Goal: Answer question/provide support

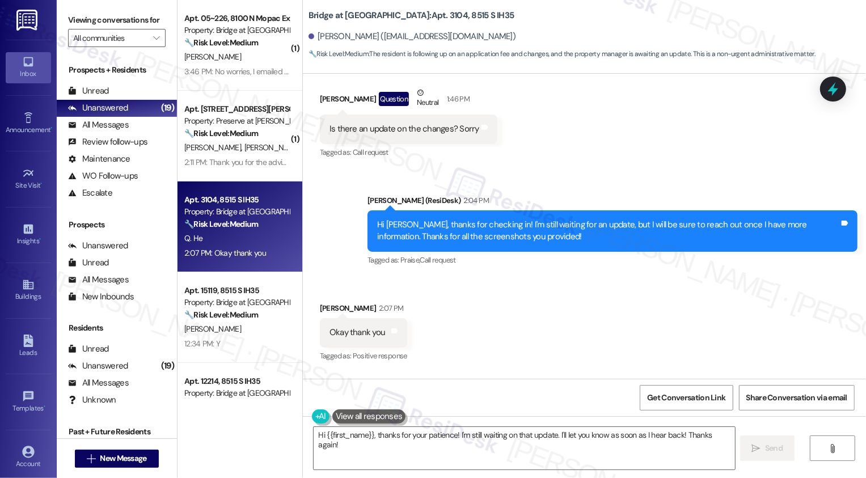
scroll to position [6045, 0]
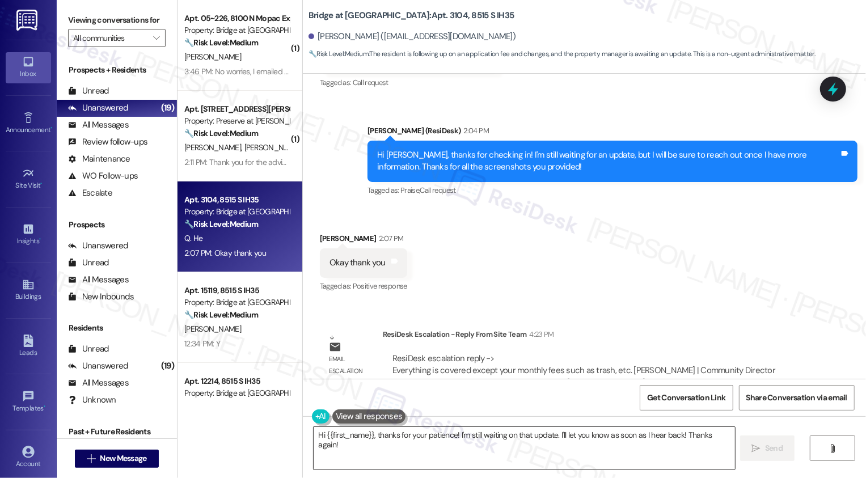
click at [370, 446] on textarea "Hi {{first_name}}, thanks for your patience! I'm still waiting on that update. …" at bounding box center [524, 448] width 421 height 43
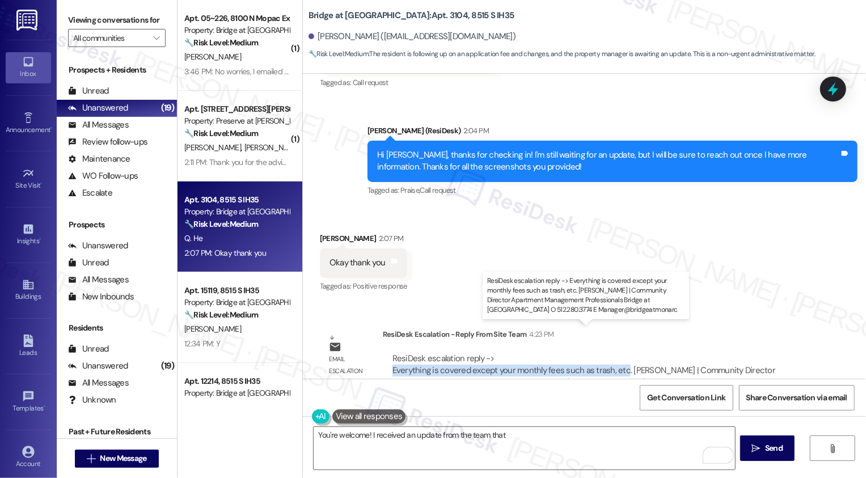
drag, startPoint x: 386, startPoint y: 342, endPoint x: 616, endPoint y: 339, distance: 229.7
click at [616, 353] on div "ResiDesk escalation reply -> Everything is covered except your monthly fees suc…" at bounding box center [583, 377] width 383 height 48
copy div "Everything is covered except your monthly fees such as trash, etc"
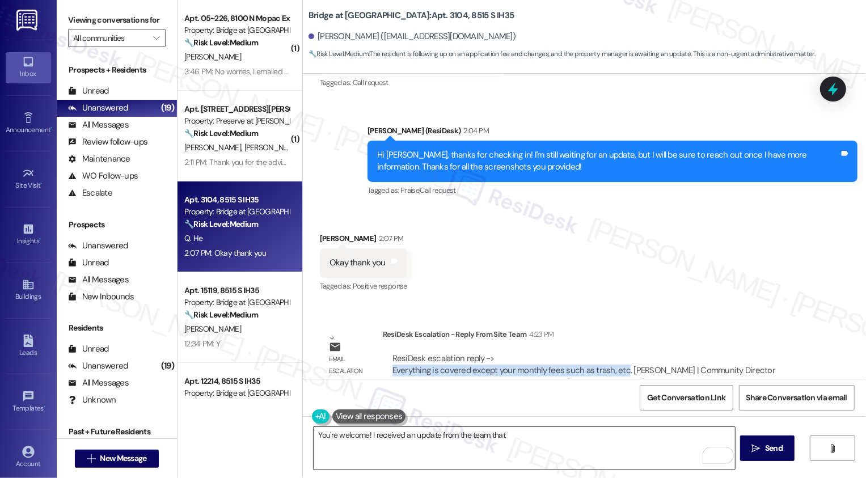
click at [577, 451] on textarea "You're welcome! I received an update from the team that" at bounding box center [524, 448] width 421 height 43
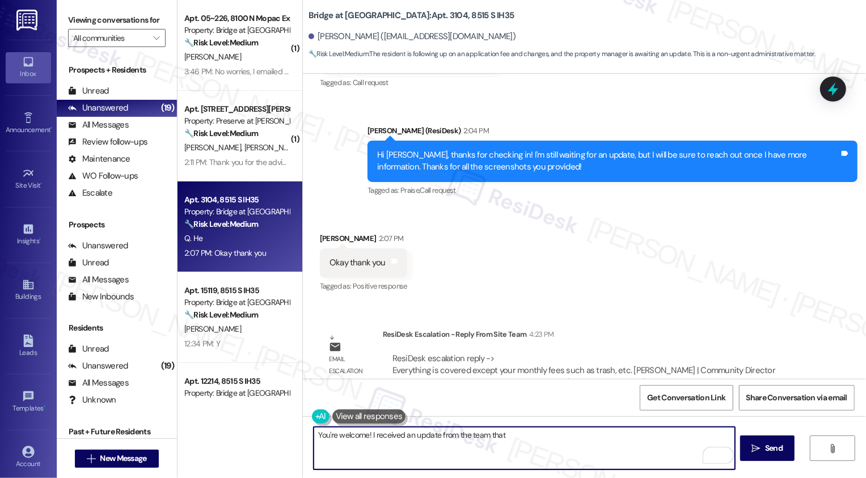
paste textarea "Everything is covered except your monthly fees such as trash, etc"
click at [504, 434] on textarea "You're welcome! I received an update from the team that Everything is covered e…" at bounding box center [524, 448] width 421 height 43
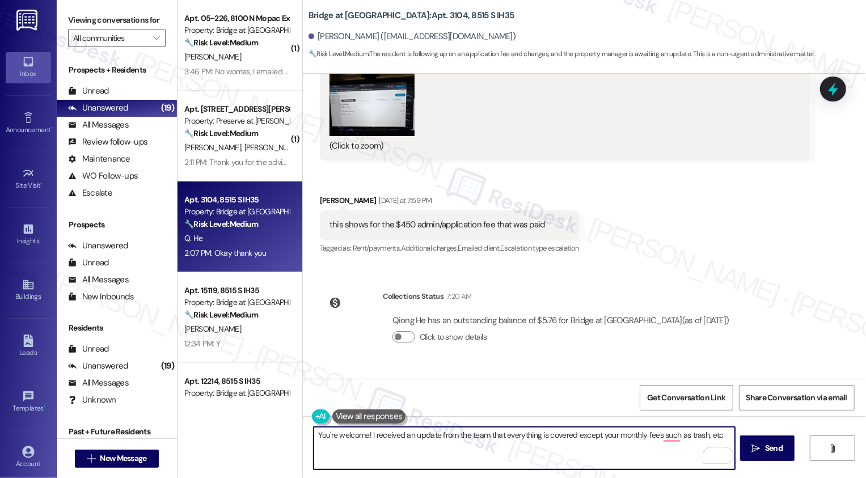
scroll to position [5508, 0]
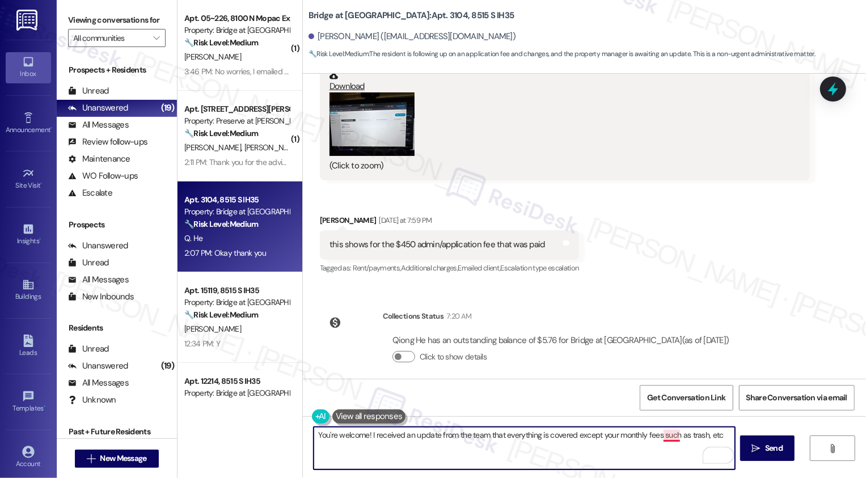
click at [662, 437] on textarea "You're welcome! I received an update from the team that everything is covered e…" at bounding box center [524, 448] width 421 height 43
type textarea "You're welcome! I received an update from the team that everything is covered e…"
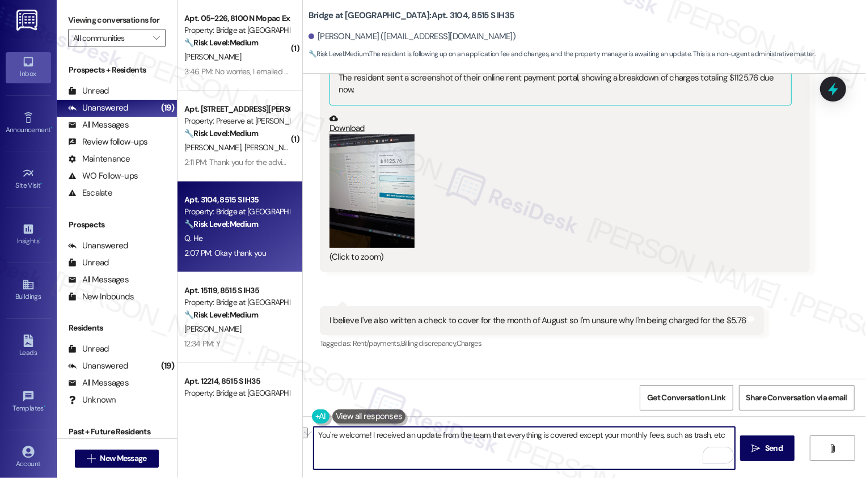
scroll to position [4380, 0]
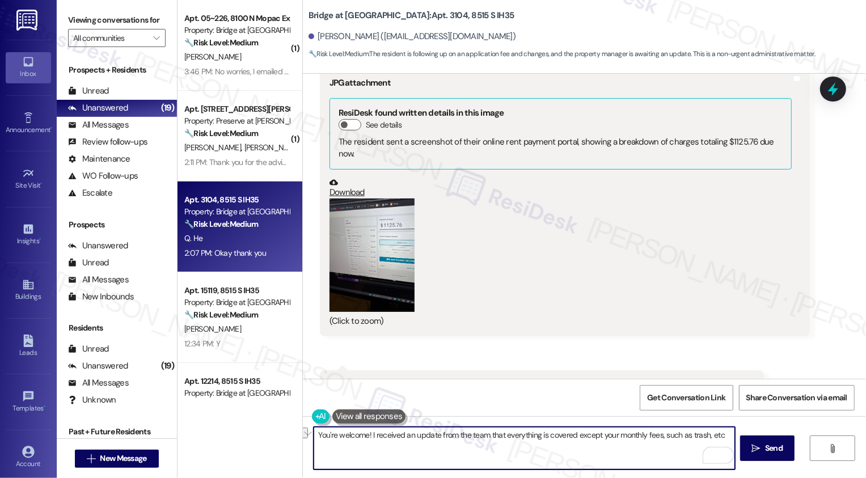
click at [374, 234] on button "Zoom image" at bounding box center [372, 255] width 85 height 113
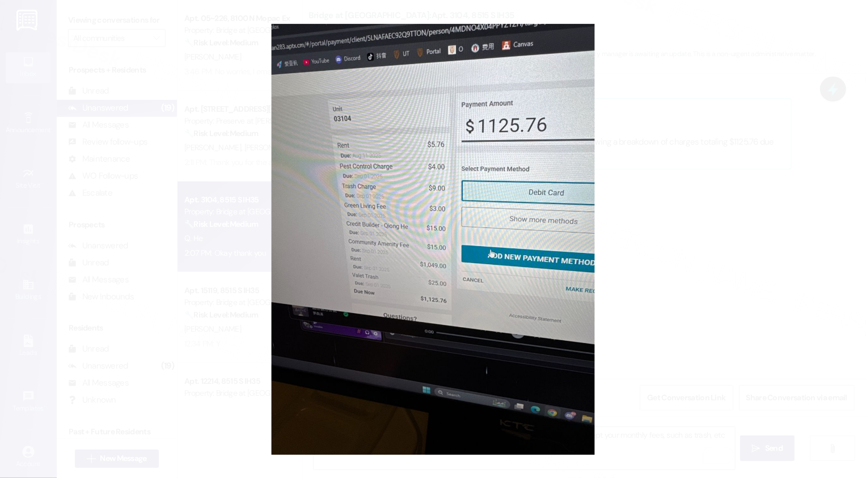
click at [713, 192] on button "Unzoom image" at bounding box center [433, 239] width 866 height 478
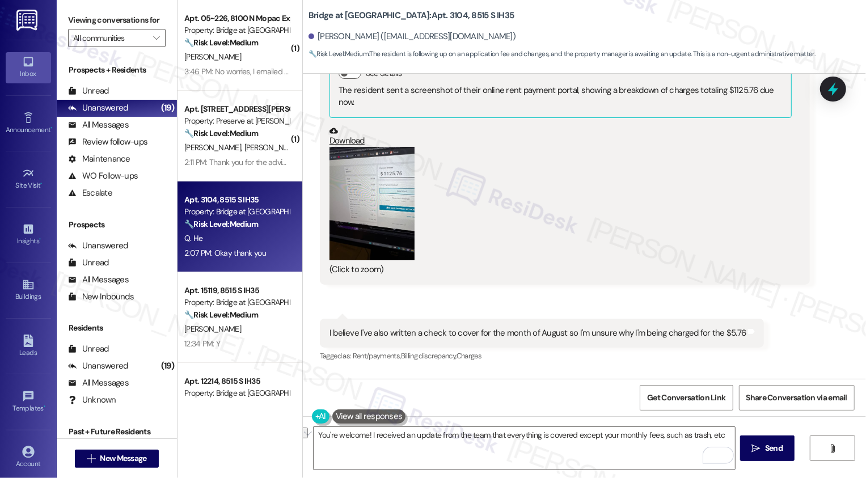
scroll to position [4436, 0]
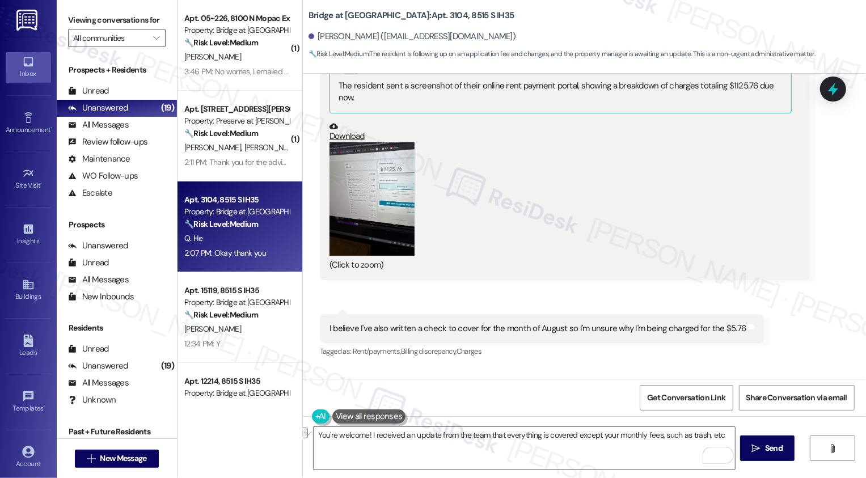
click at [381, 195] on button "Zoom image" at bounding box center [372, 198] width 85 height 113
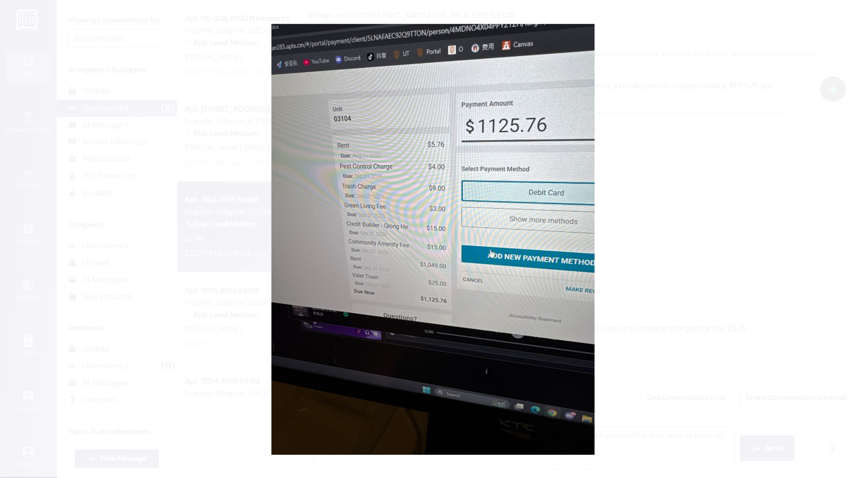
click at [703, 225] on button "Unzoom image" at bounding box center [433, 239] width 866 height 478
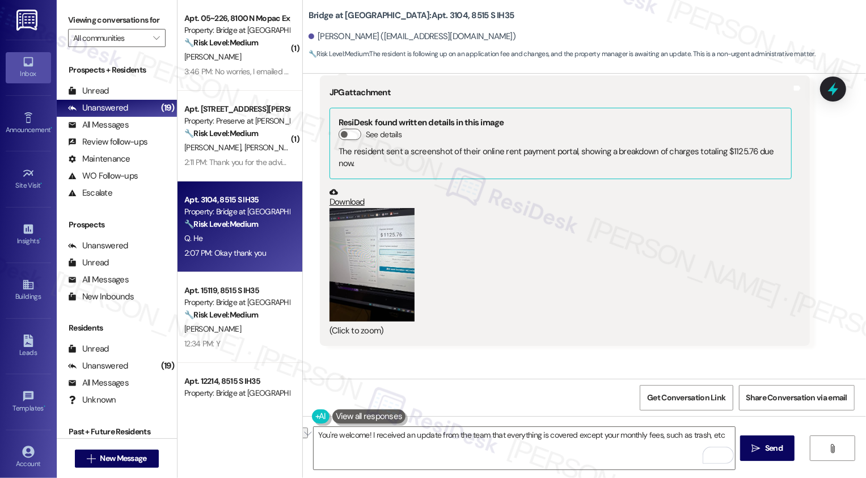
scroll to position [4435, 0]
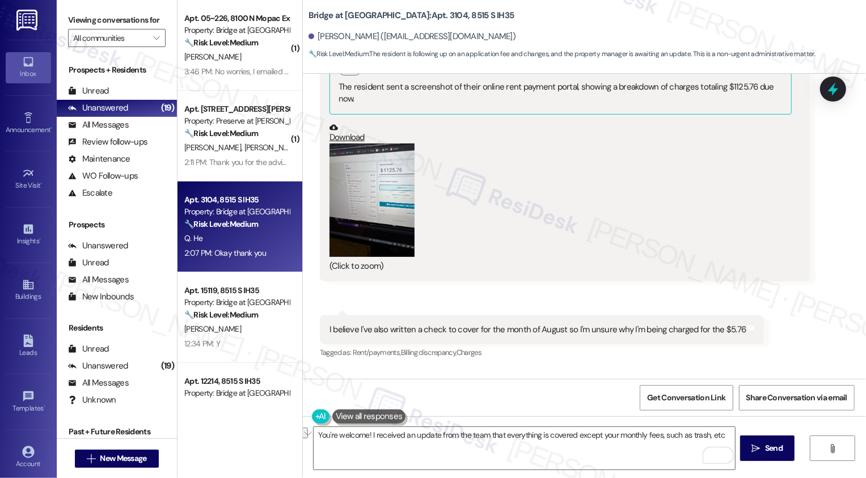
click at [374, 143] on button "Zoom image" at bounding box center [372, 199] width 85 height 113
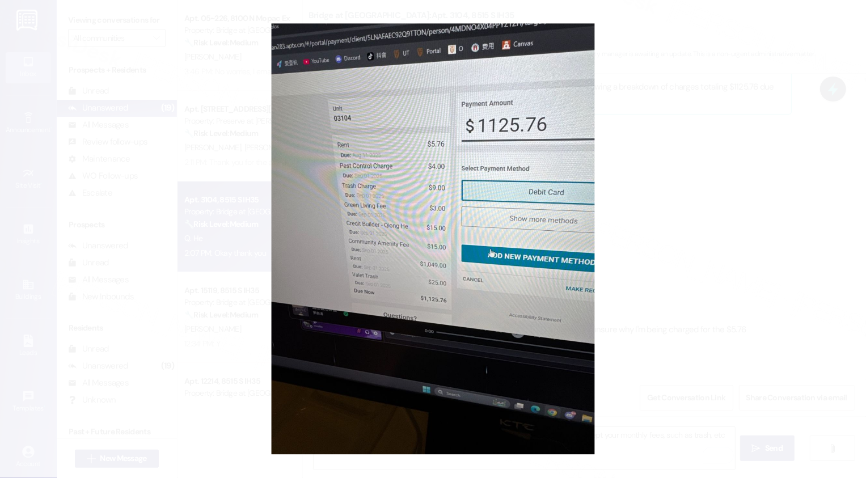
click at [649, 239] on button "Unzoom image" at bounding box center [433, 239] width 866 height 478
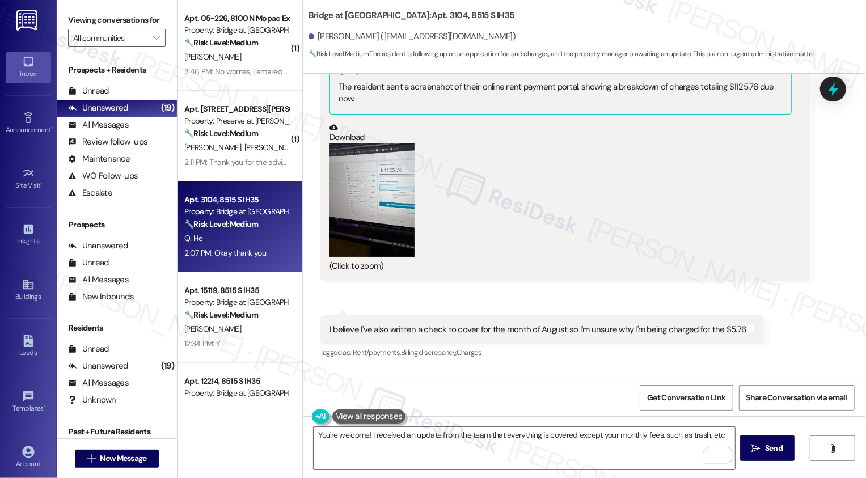
click at [345, 123] on link "Download" at bounding box center [561, 133] width 462 height 20
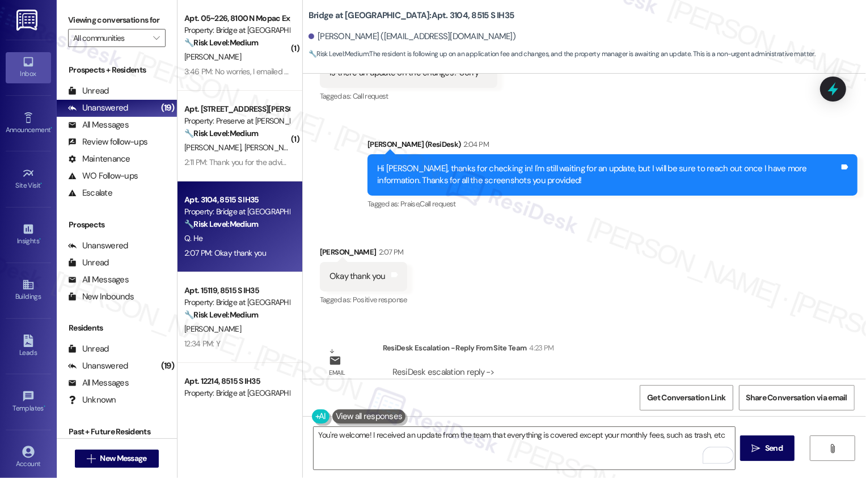
scroll to position [6045, 0]
